Goal: Task Accomplishment & Management: Complete application form

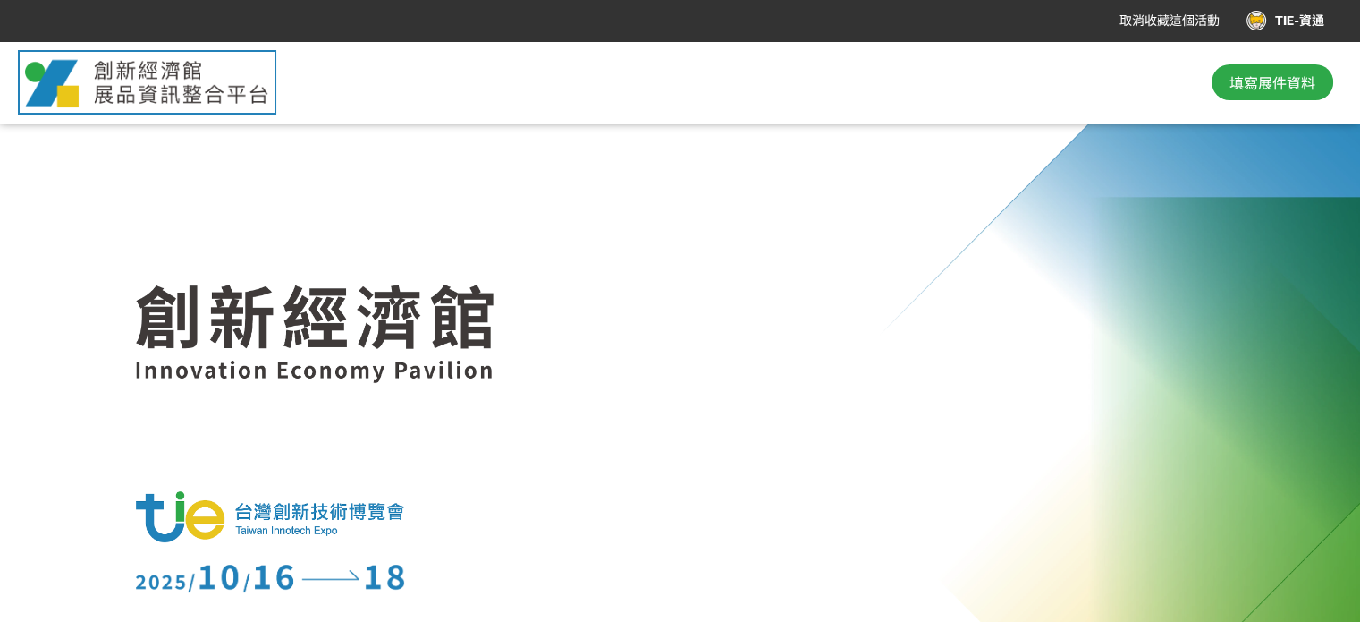
click at [1293, 20] on div "TIE-資通" at bounding box center [1286, 21] width 78 height 20
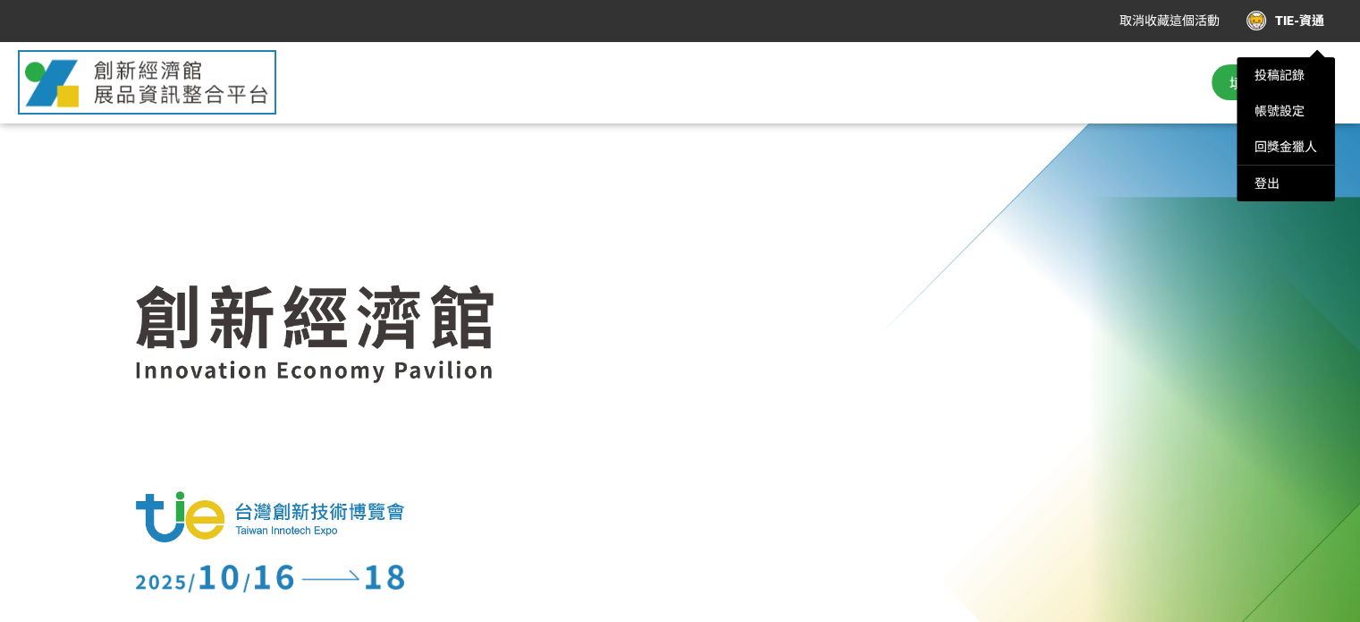
click at [1266, 19] on div at bounding box center [680, 311] width 1360 height 622
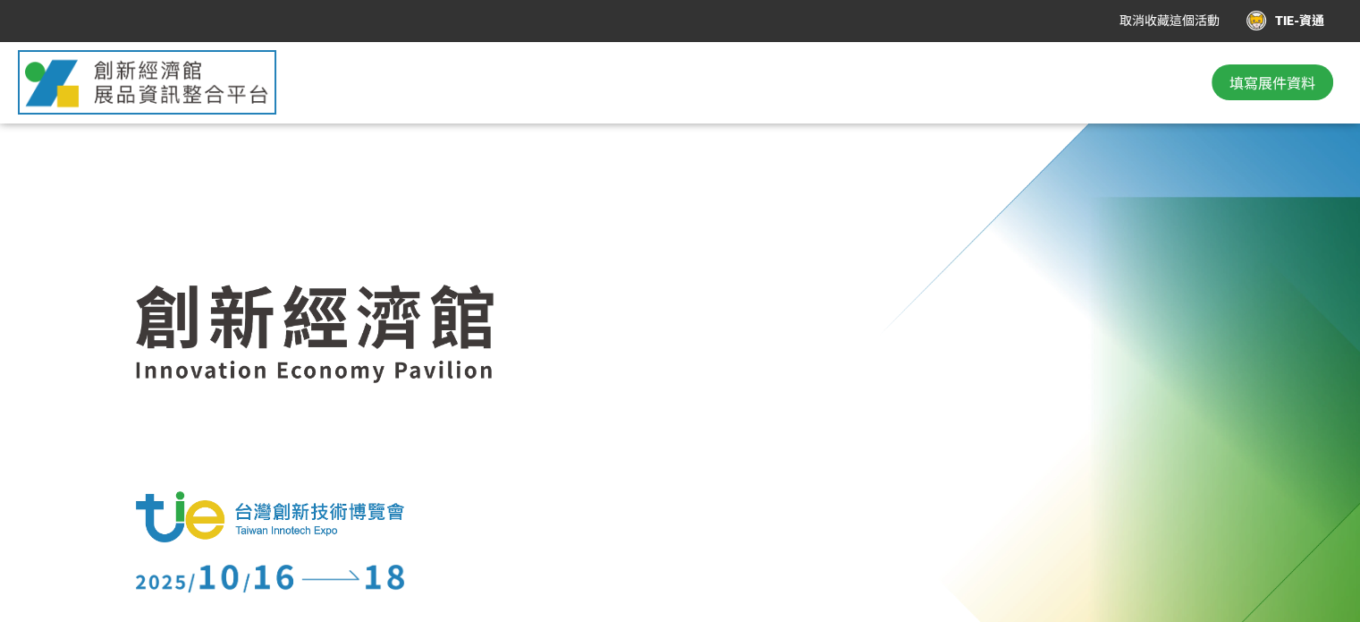
click at [1266, 19] on div "TIE-資通" at bounding box center [1286, 21] width 78 height 20
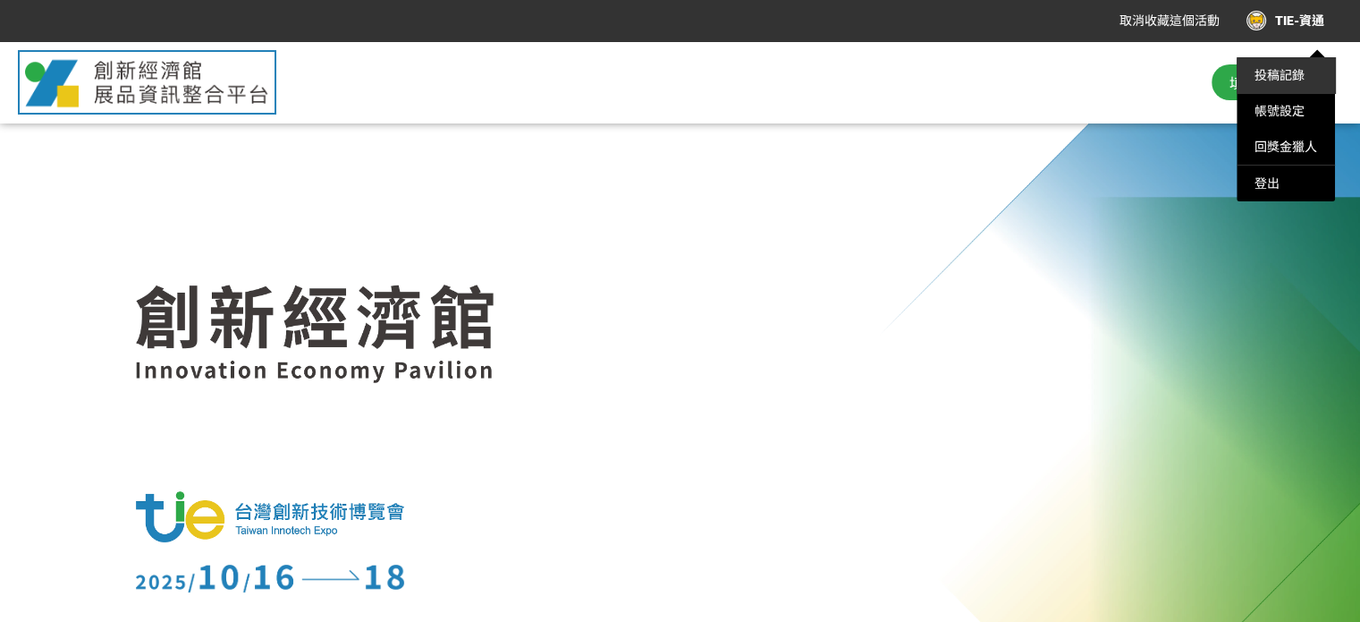
click at [1269, 72] on link "投稿記錄" at bounding box center [1280, 75] width 50 height 14
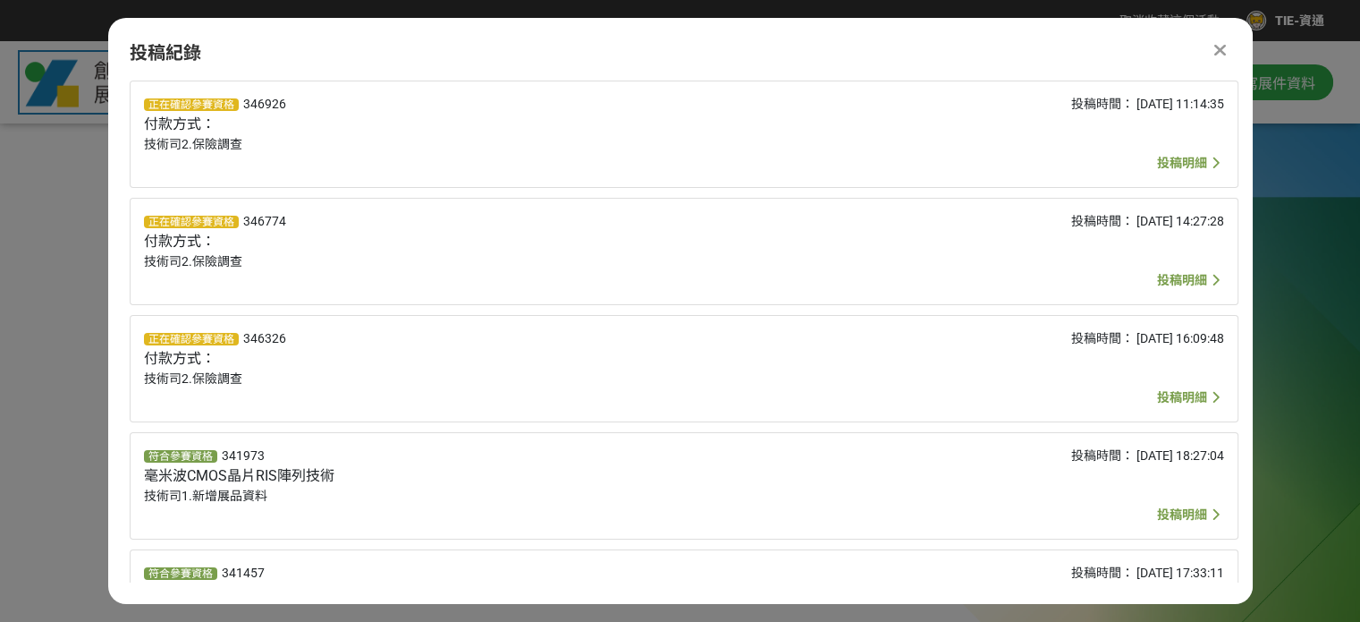
click at [1220, 47] on icon at bounding box center [1220, 50] width 13 height 18
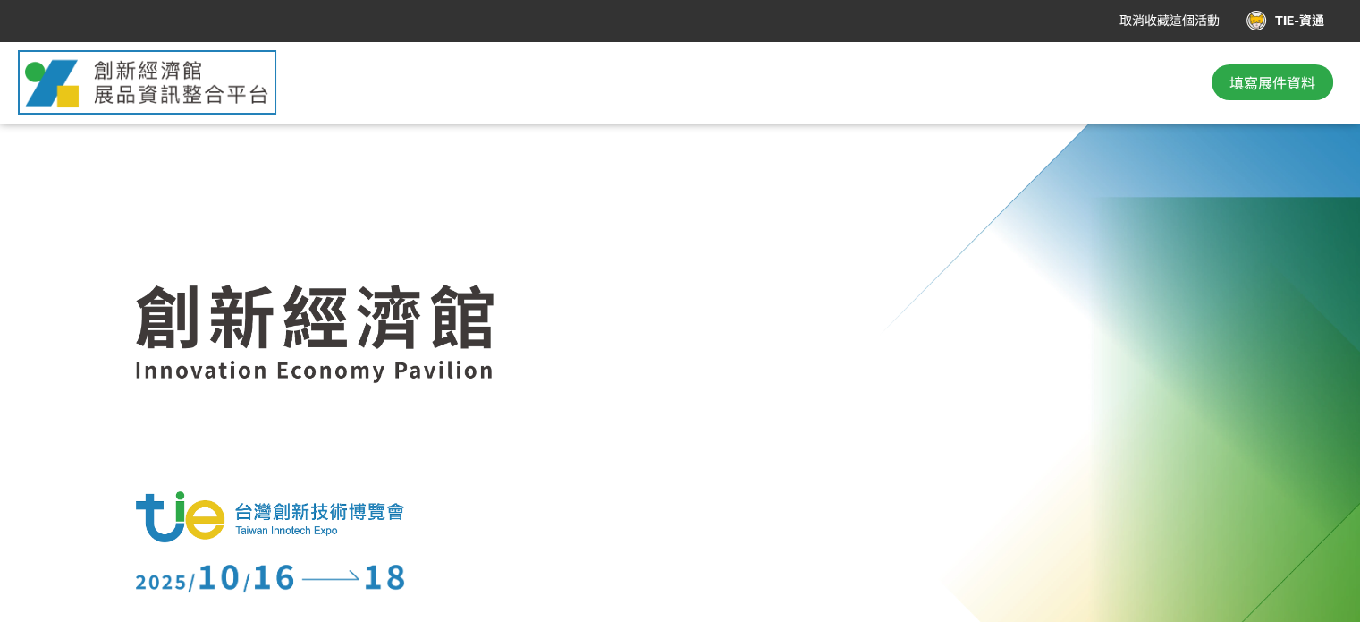
click at [1270, 81] on span "填寫展件資料" at bounding box center [1273, 82] width 86 height 21
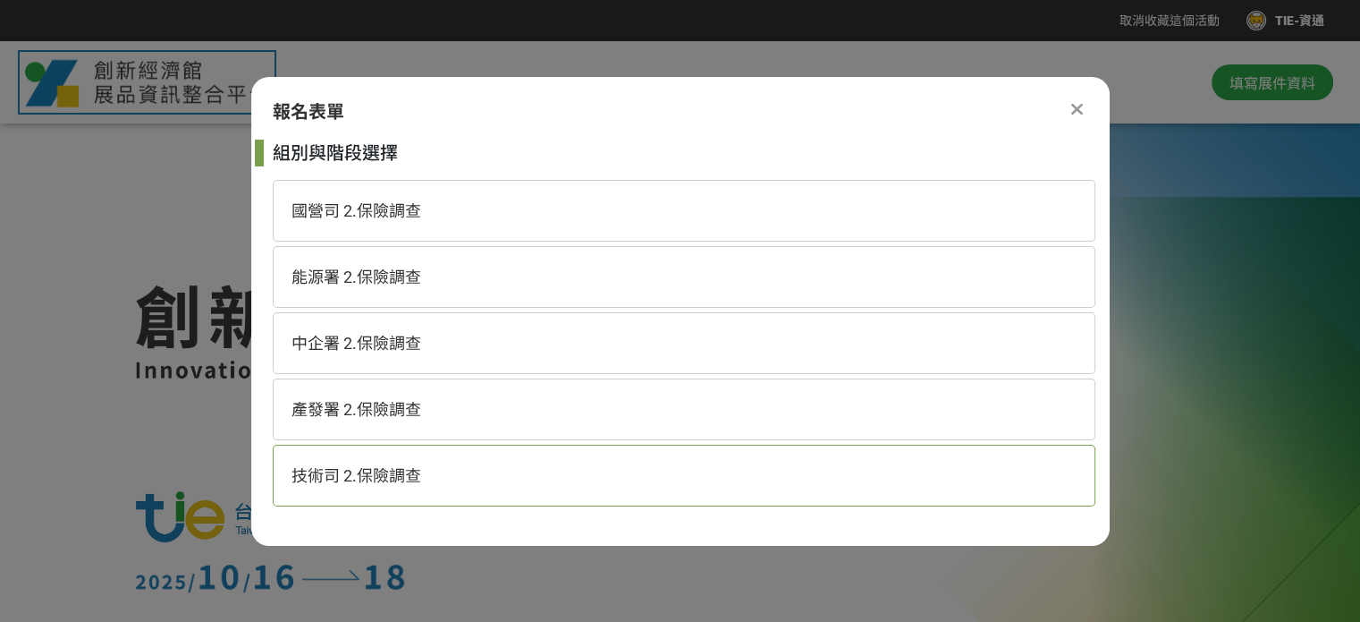
click at [407, 471] on span "技術司 2.保險調查" at bounding box center [357, 475] width 130 height 19
select select "185152:185383"
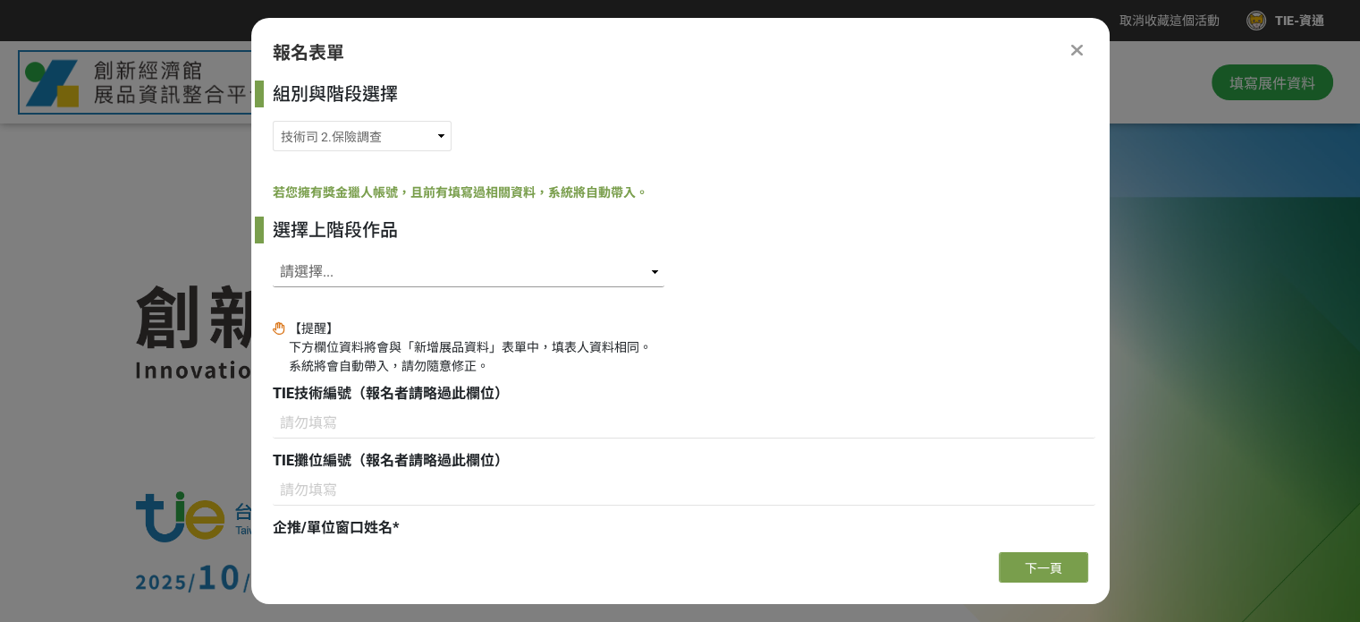
click at [421, 265] on select "請選擇... SID: 341973, 標題: 毫米波CMOS晶片RIS陣列技術 SID: 341457, 標題: 意圖式組網解決方案 SID: 341358…" at bounding box center [469, 272] width 392 height 30
click at [810, 353] on div "【提醒】 下方欄位資料將會與「新增展品資料」表單中，填表人資料相同。 系統將會自動帶入，請勿隨意修正。" at bounding box center [684, 347] width 823 height 56
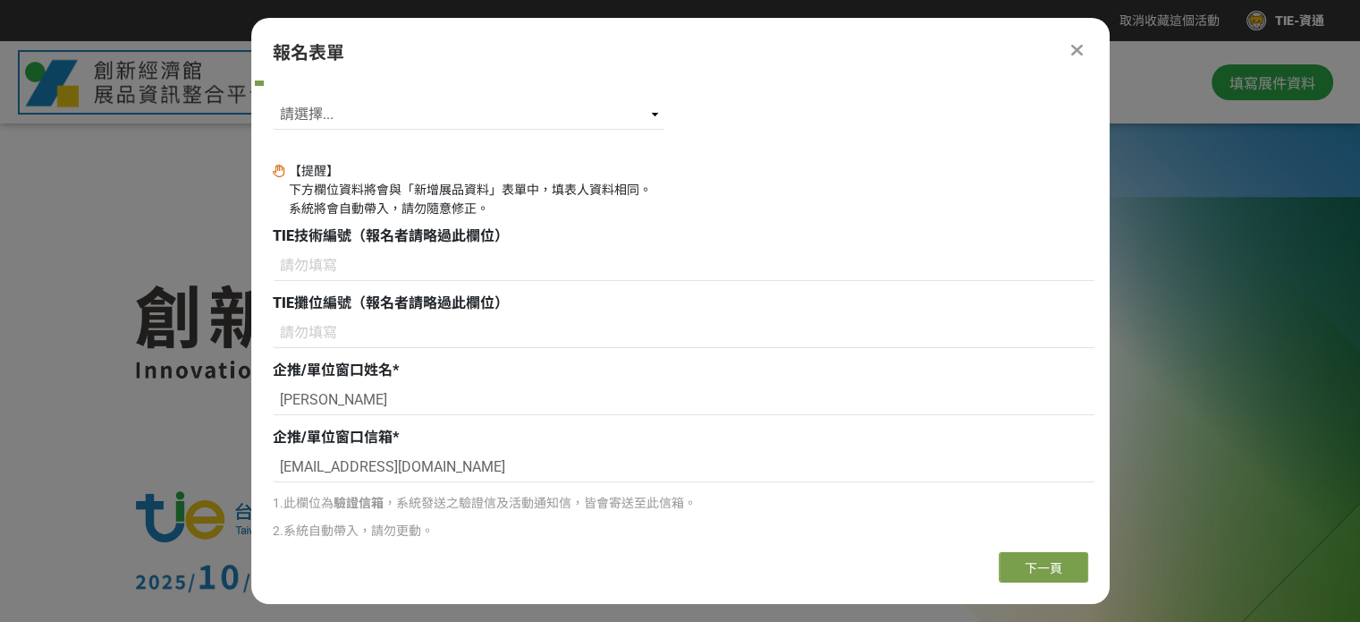
scroll to position [179, 0]
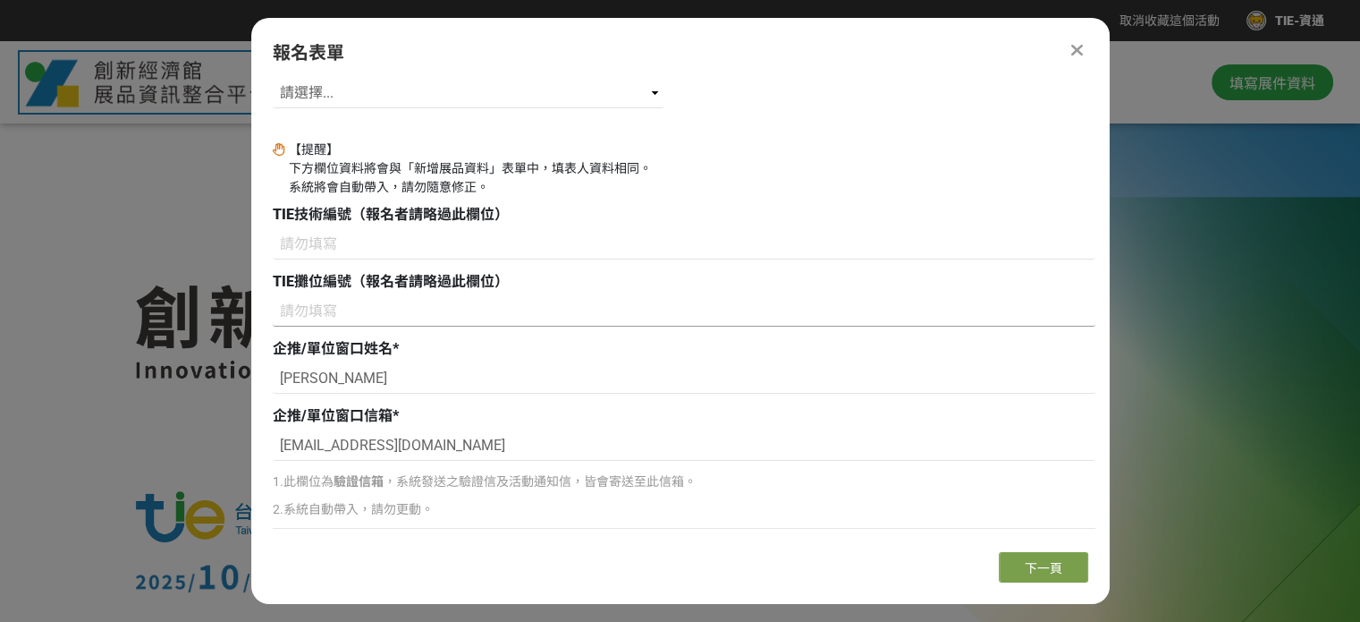
click at [324, 300] on input at bounding box center [684, 311] width 823 height 30
click at [469, 239] on input at bounding box center [684, 244] width 823 height 30
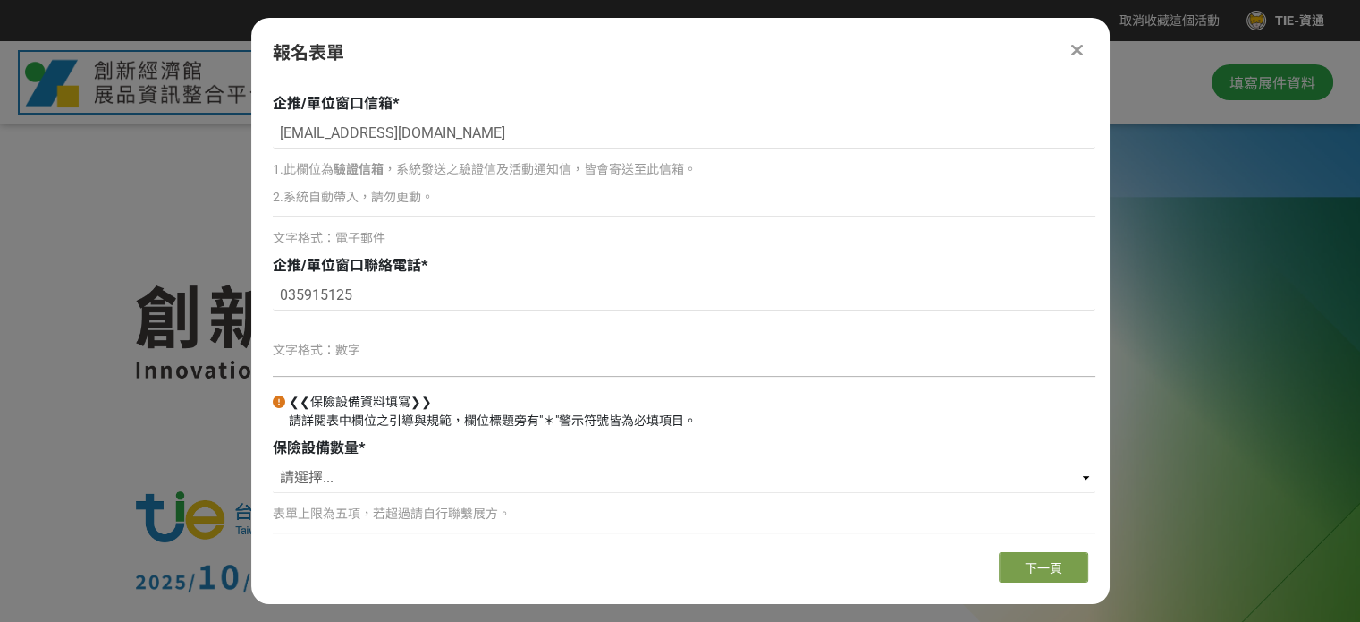
scroll to position [494, 0]
click at [343, 471] on select "請選擇... 1 2 3 4 5" at bounding box center [684, 475] width 823 height 30
click at [312, 486] on select "請選擇... 1 2 3 4 5" at bounding box center [684, 475] width 823 height 30
click at [329, 469] on select "請選擇... 1 2 3 4 5" at bounding box center [684, 475] width 823 height 30
select select "2"
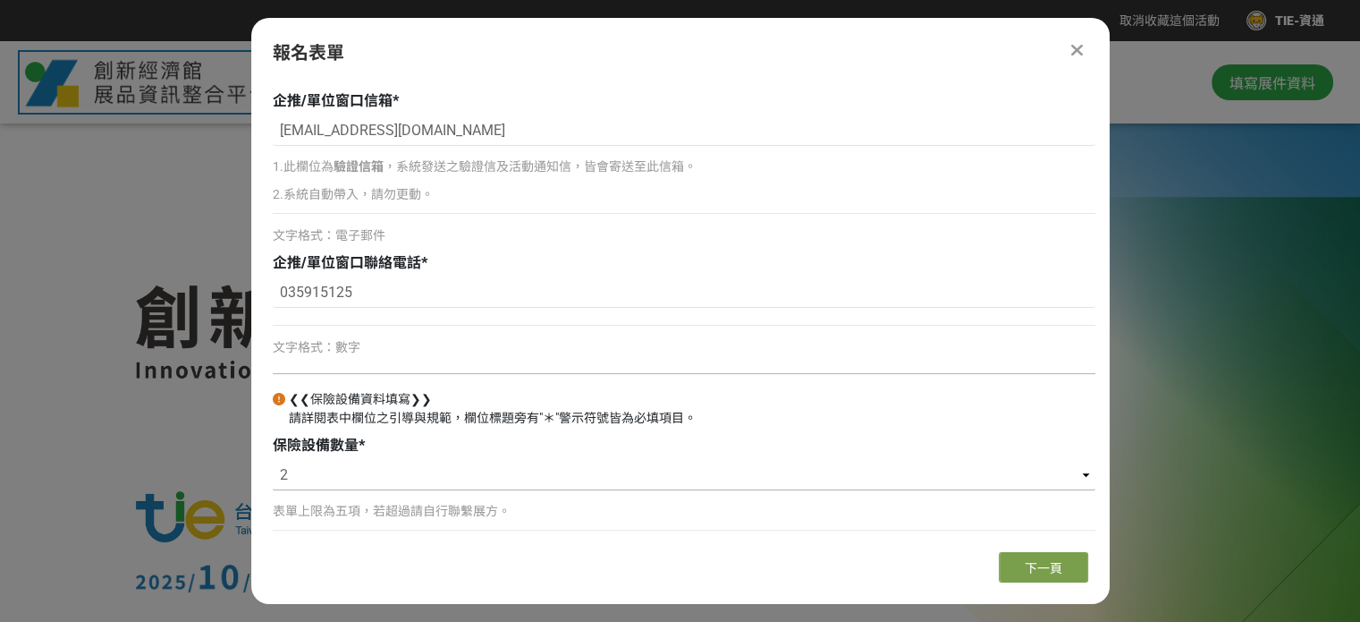
click at [273, 460] on select "請選擇... 1 2 3 4 5" at bounding box center [684, 475] width 823 height 30
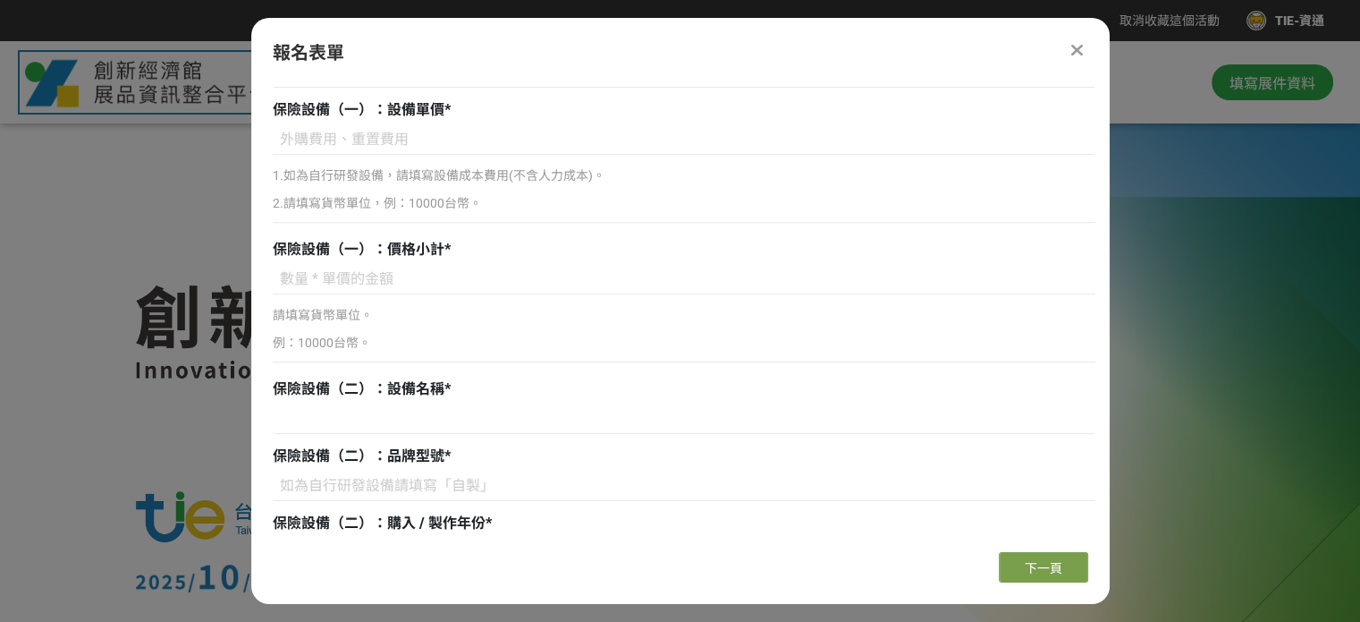
scroll to position [941, 0]
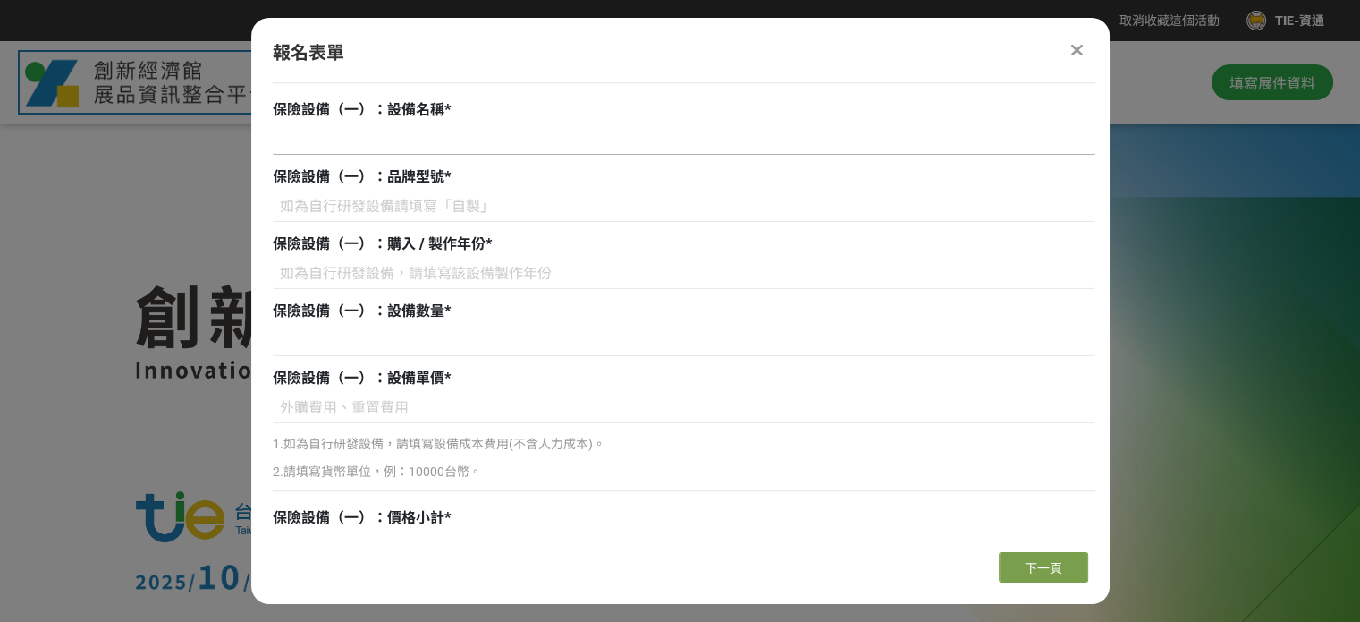
click at [470, 135] on input at bounding box center [684, 139] width 823 height 30
click at [378, 204] on input at bounding box center [684, 206] width 823 height 30
drag, startPoint x: 378, startPoint y: 204, endPoint x: 520, endPoint y: 201, distance: 141.3
click at [520, 201] on input at bounding box center [684, 206] width 823 height 30
click at [501, 208] on input at bounding box center [684, 206] width 823 height 30
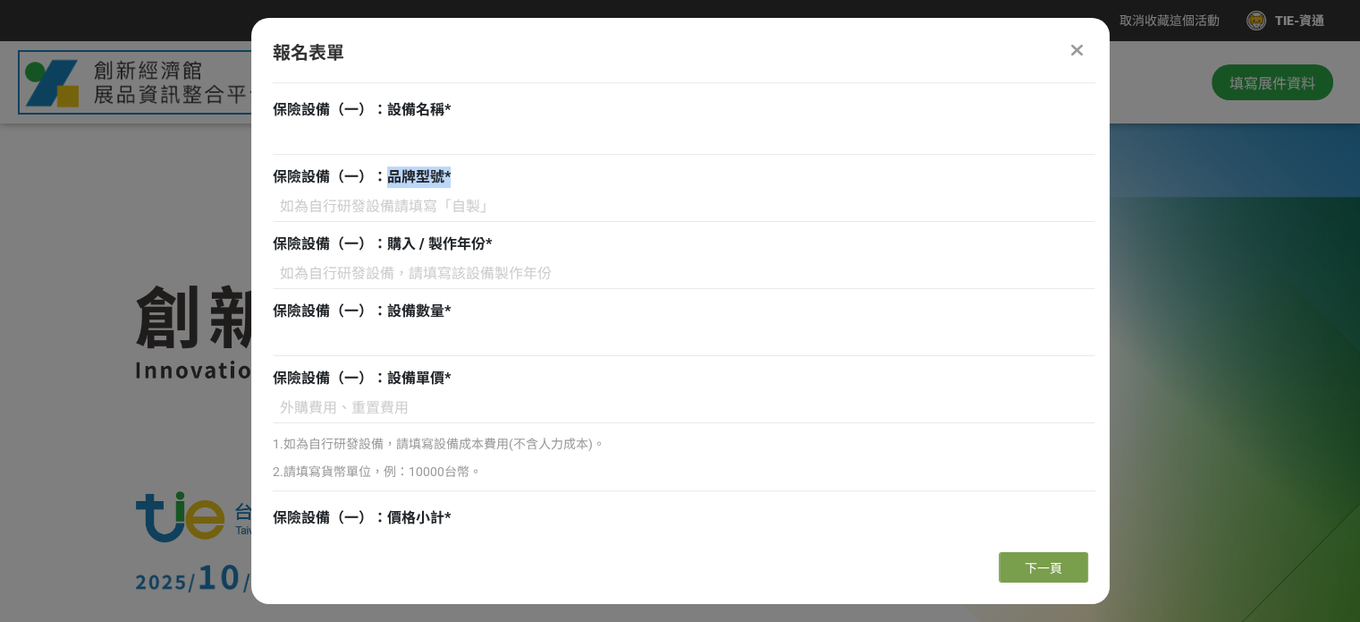
drag, startPoint x: 373, startPoint y: 173, endPoint x: 472, endPoint y: 172, distance: 99.3
click at [472, 172] on div "保險設備（一）：品牌型號 *" at bounding box center [684, 176] width 823 height 21
click at [769, 199] on input at bounding box center [684, 206] width 823 height 30
click at [592, 279] on input at bounding box center [684, 273] width 823 height 30
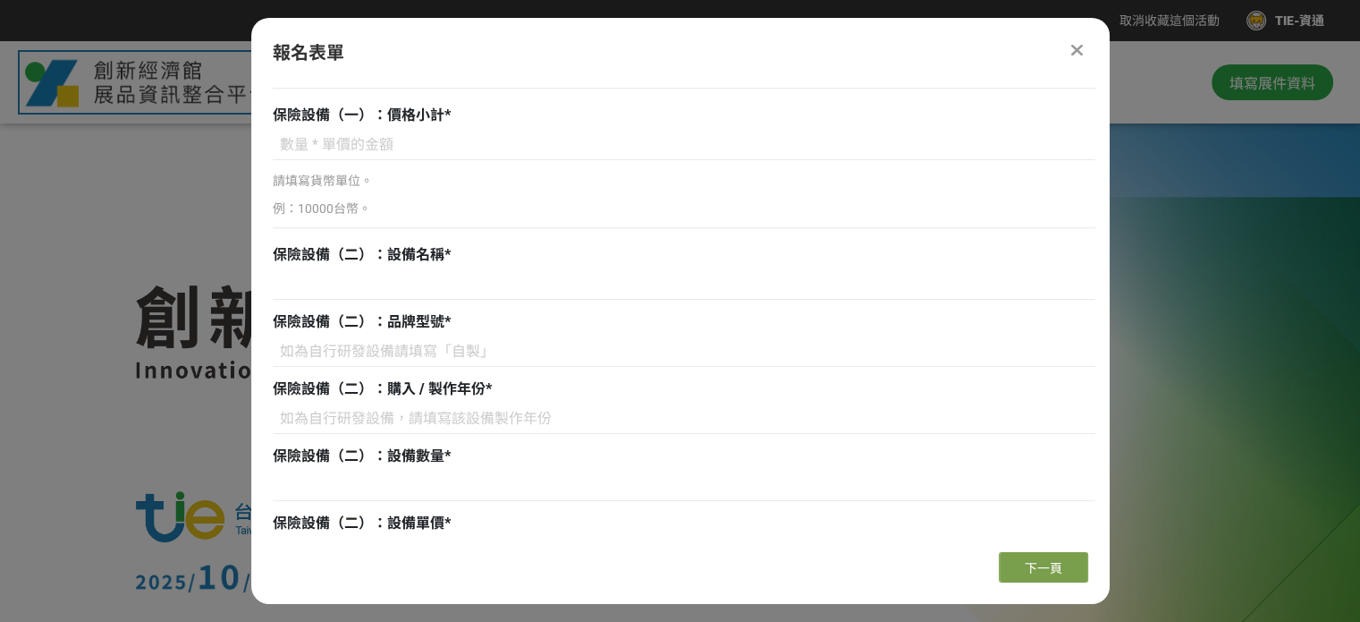
scroll to position [1320, 0]
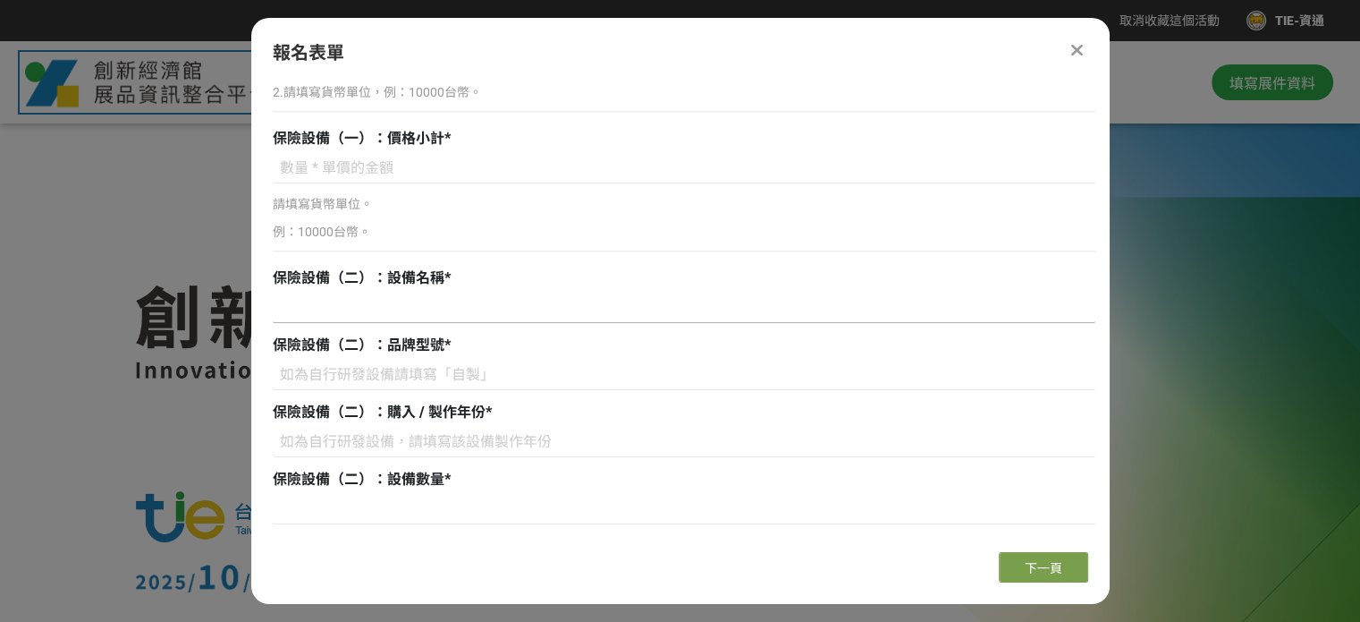
click at [336, 302] on input at bounding box center [684, 307] width 823 height 30
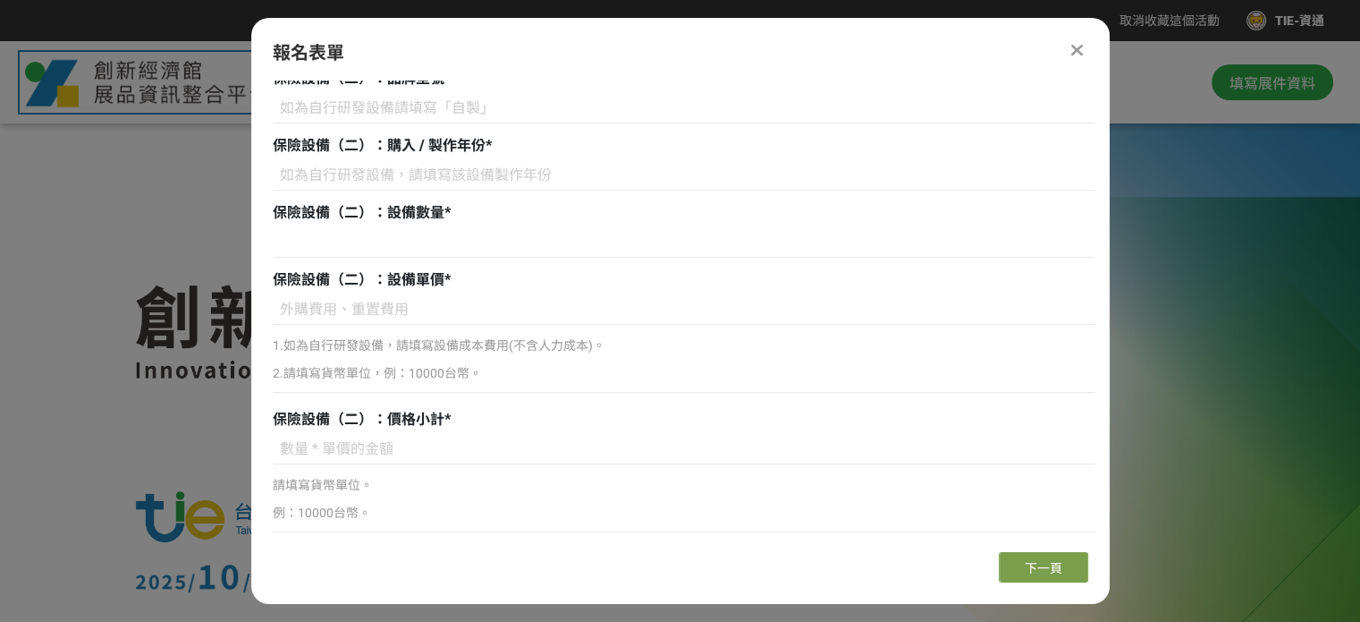
scroll to position [1588, 0]
click at [677, 300] on input at bounding box center [684, 307] width 823 height 30
click at [400, 442] on input at bounding box center [684, 447] width 823 height 30
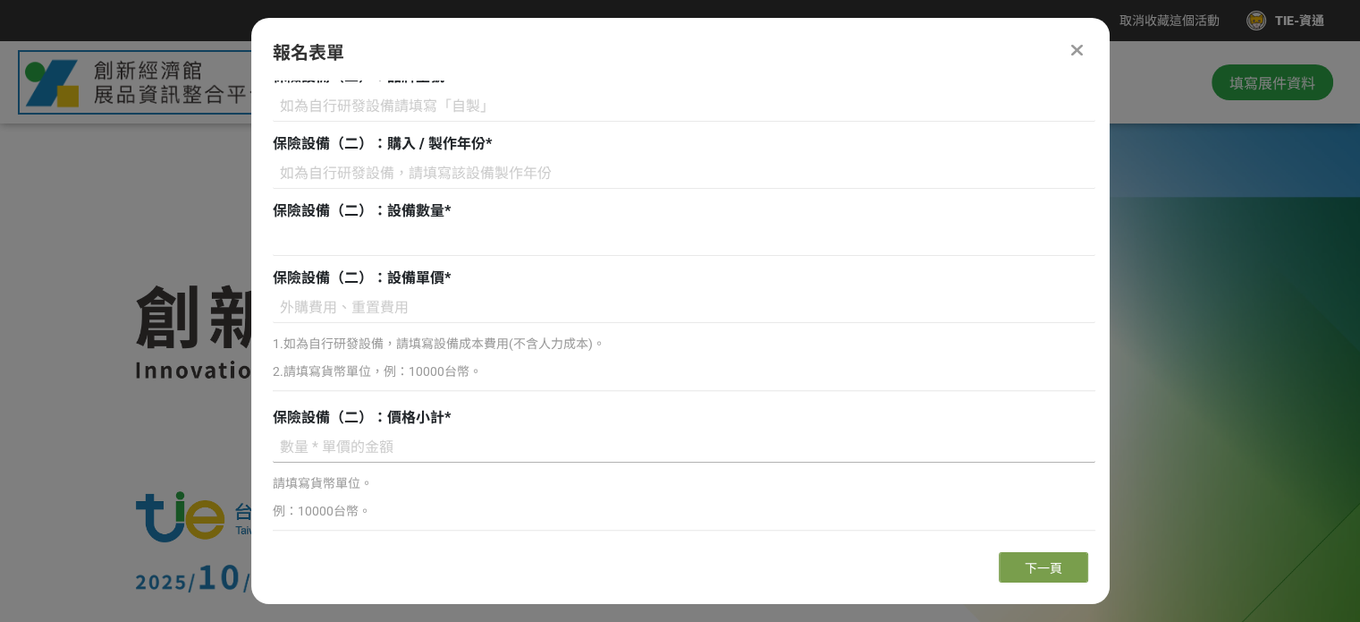
drag, startPoint x: 279, startPoint y: 445, endPoint x: 386, endPoint y: 445, distance: 107.3
click at [386, 445] on input at bounding box center [684, 447] width 823 height 30
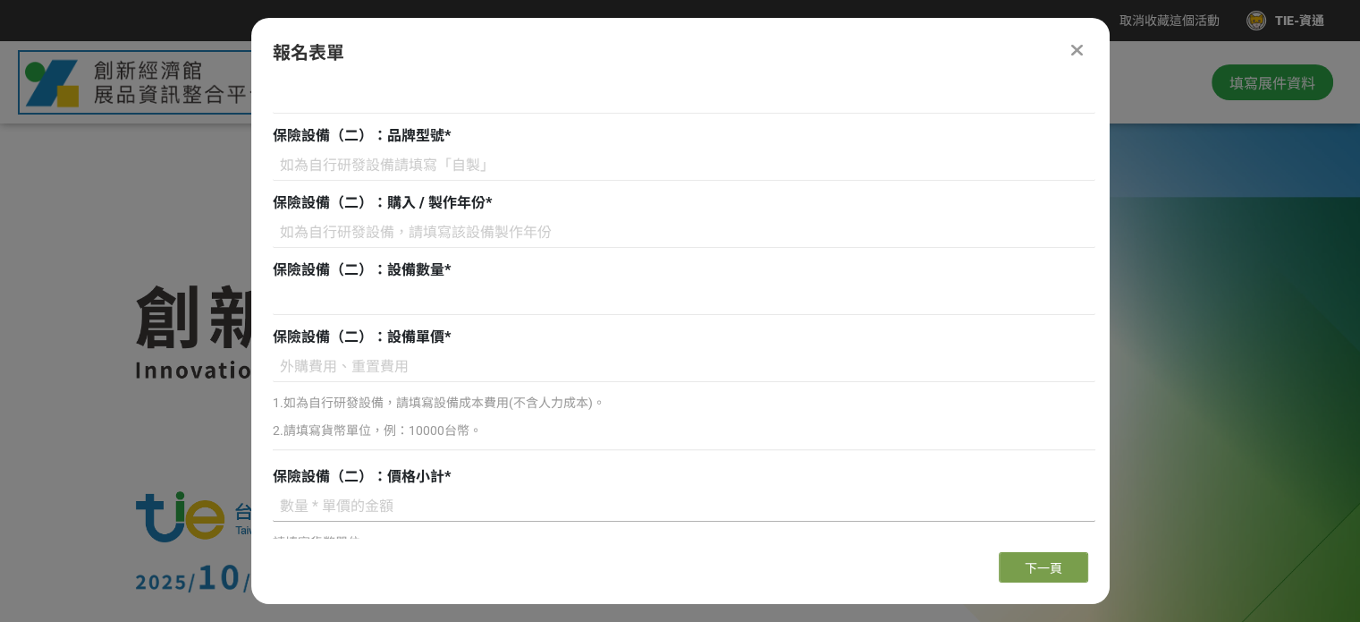
scroll to position [1499, 0]
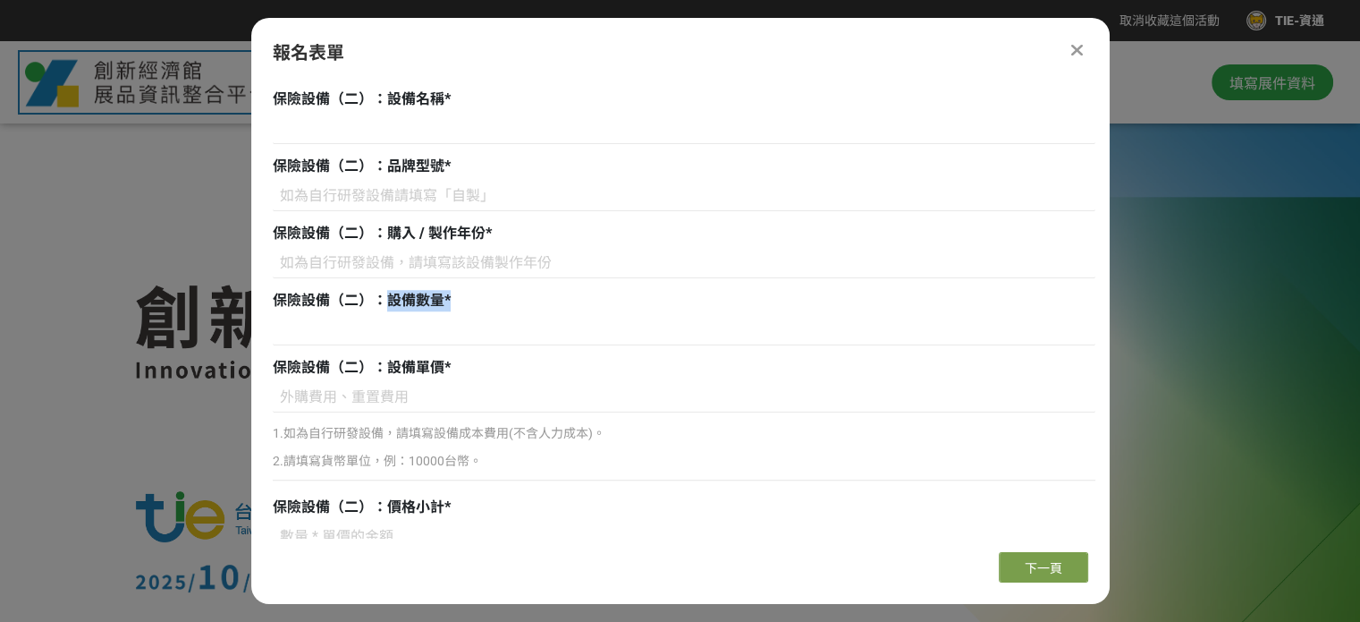
drag, startPoint x: 381, startPoint y: 301, endPoint x: 448, endPoint y: 302, distance: 67.1
click at [448, 302] on div "保險設備（二）：設備數量 *" at bounding box center [684, 300] width 823 height 21
click at [1081, 48] on icon at bounding box center [1076, 50] width 13 height 18
